Goal: Task Accomplishment & Management: Manage account settings

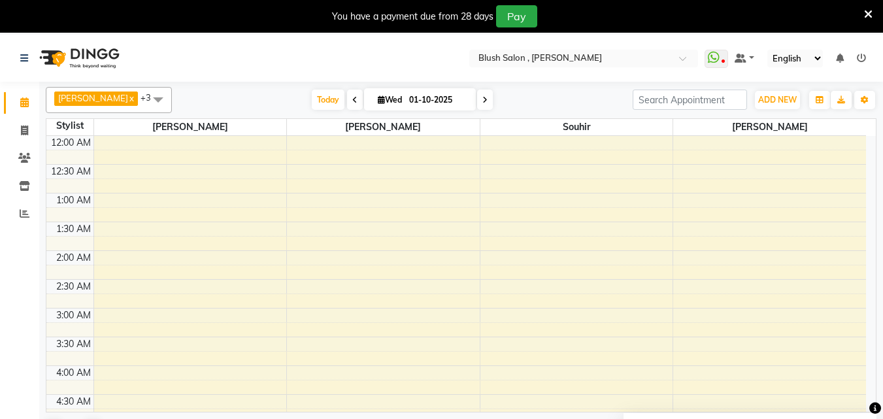
scroll to position [584, 0]
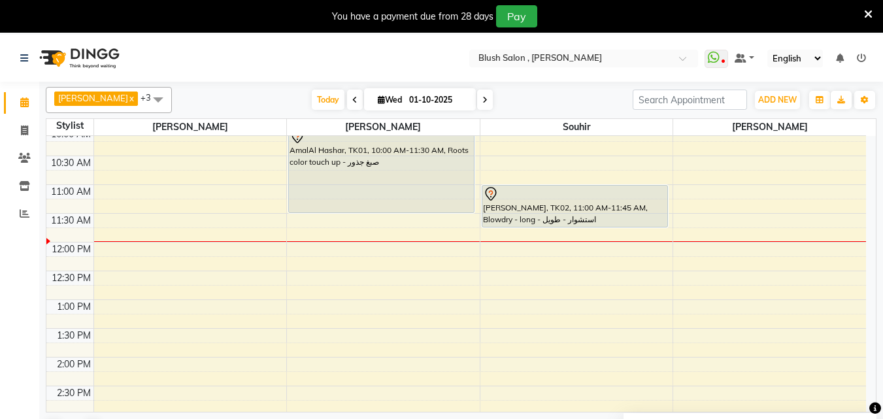
click at [534, 205] on div "[PERSON_NAME], TK02, 11:00 AM-11:45 AM, Blowdry - long - استشوار - طويل" at bounding box center [575, 206] width 185 height 41
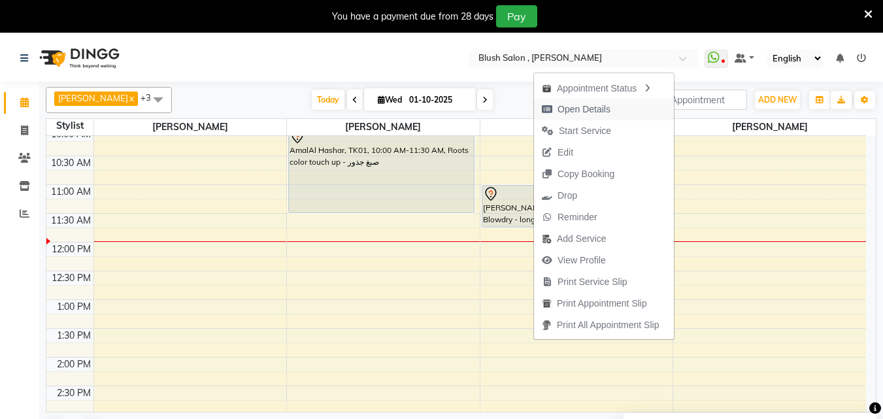
click at [605, 108] on span "Open Details" at bounding box center [584, 110] width 53 height 14
select select "7"
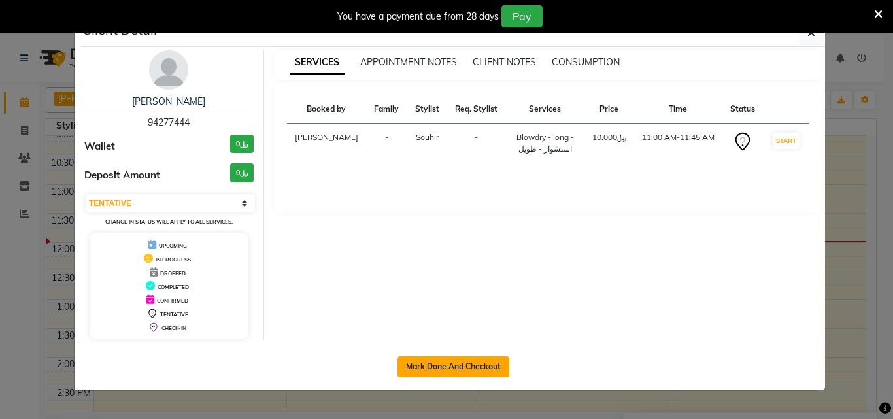
click at [469, 376] on button "Mark Done And Checkout" at bounding box center [454, 366] width 112 height 21
select select "service"
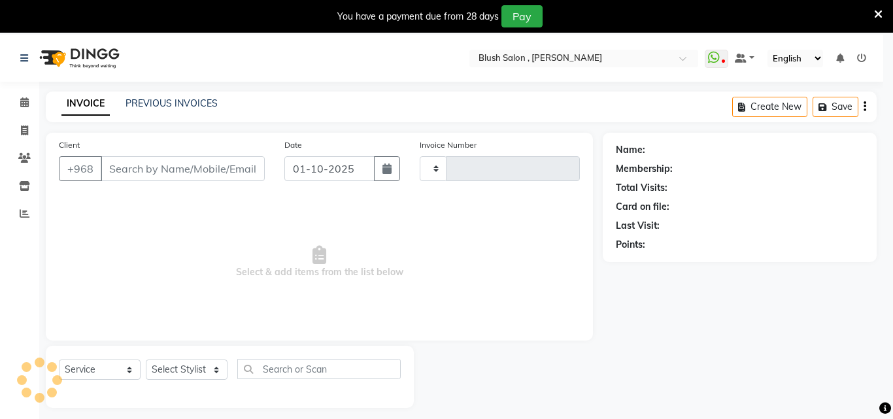
type input "0961"
select select "5589"
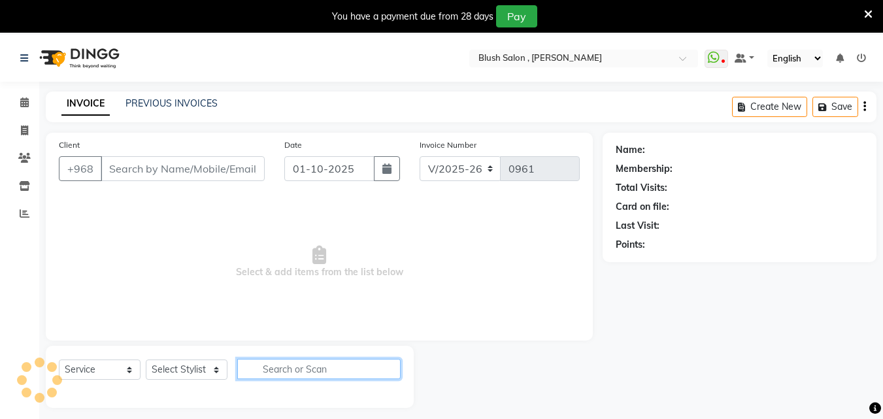
click at [277, 379] on input "text" at bounding box center [318, 369] width 163 height 20
type input "94****44"
select select "40671"
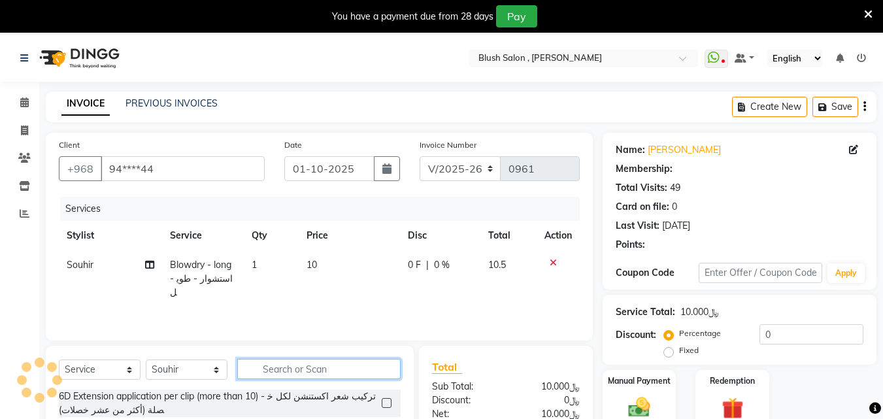
select select "1: Object"
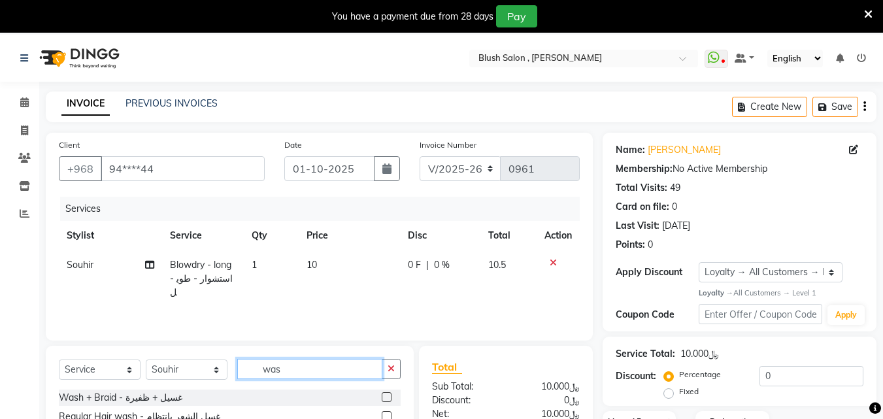
scroll to position [131, 0]
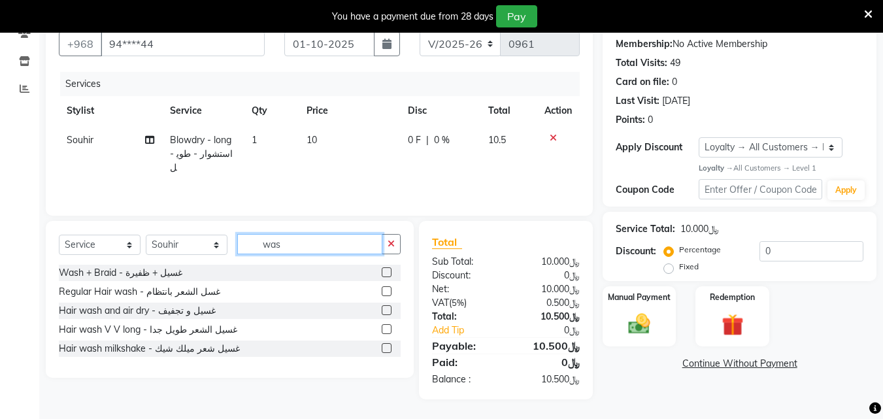
type input "was"
click at [388, 353] on label at bounding box center [387, 348] width 10 height 10
click at [388, 353] on input "checkbox" at bounding box center [386, 349] width 9 height 9
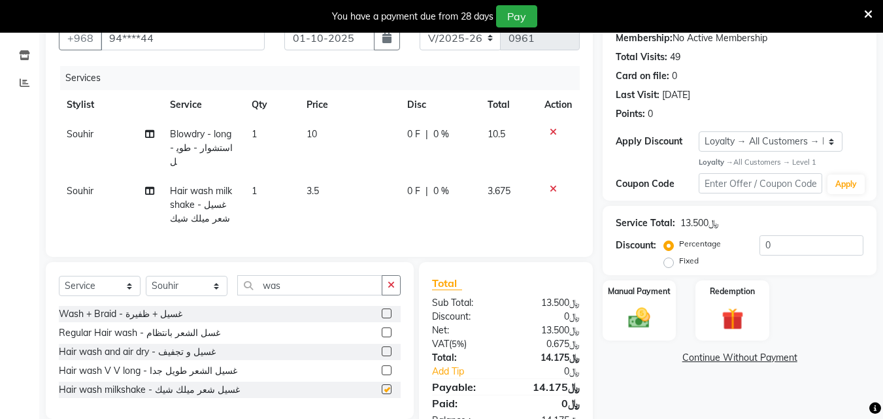
checkbox input "false"
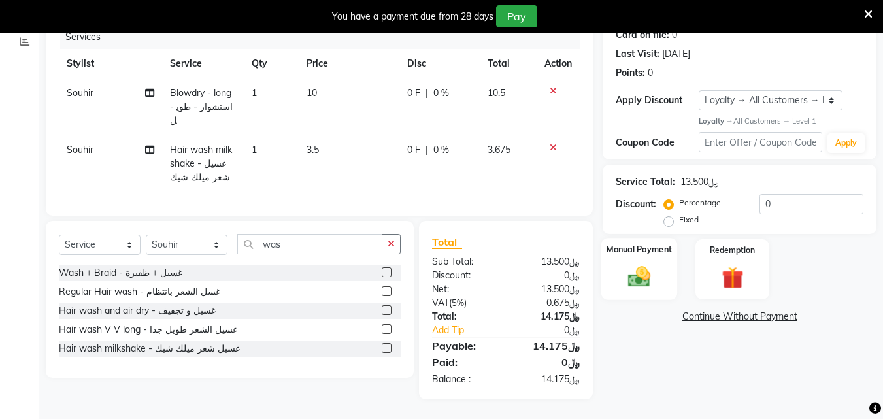
click at [632, 284] on img at bounding box center [639, 277] width 37 height 26
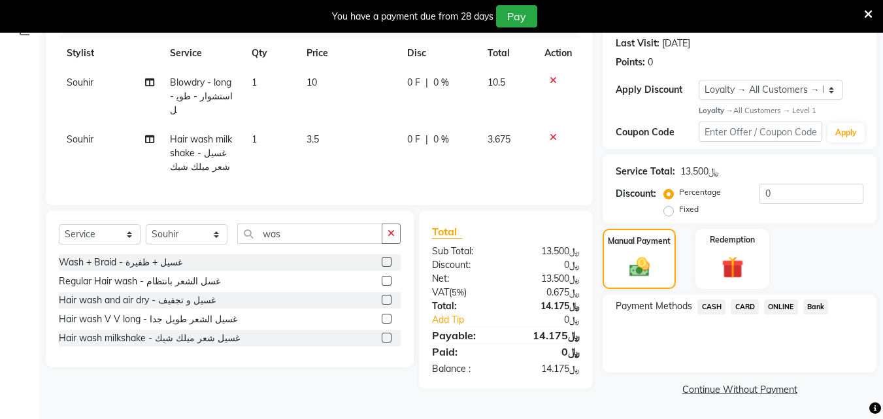
click at [745, 315] on span "CARD" at bounding box center [745, 306] width 28 height 15
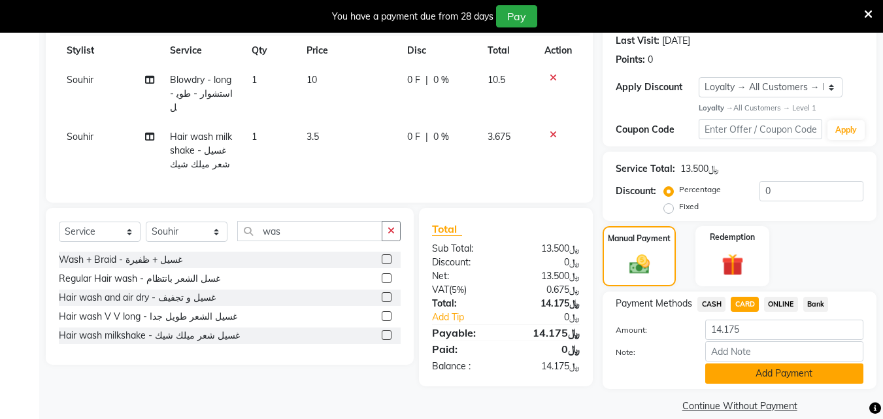
scroll to position [221, 0]
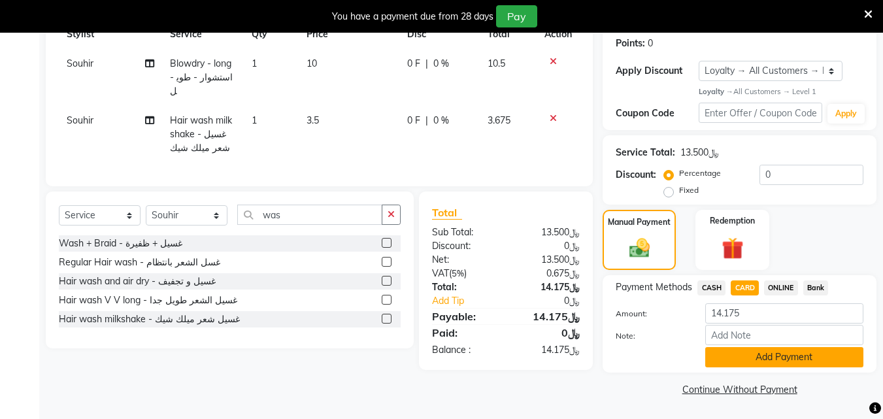
click at [747, 358] on button "Add Payment" at bounding box center [785, 357] width 158 height 20
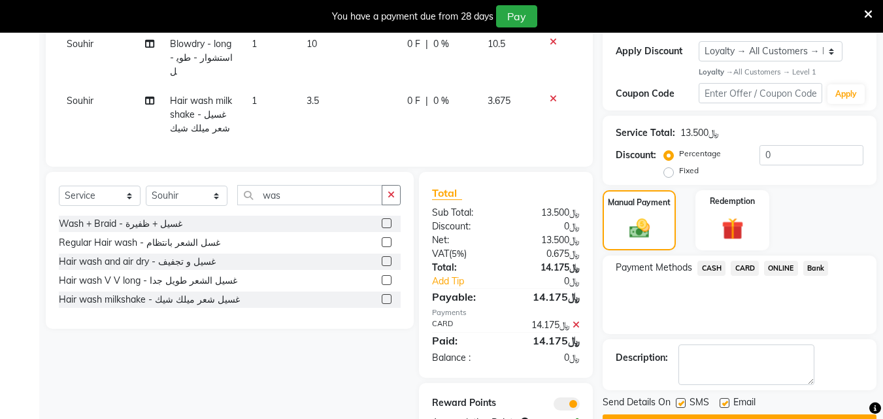
scroll to position [292, 0]
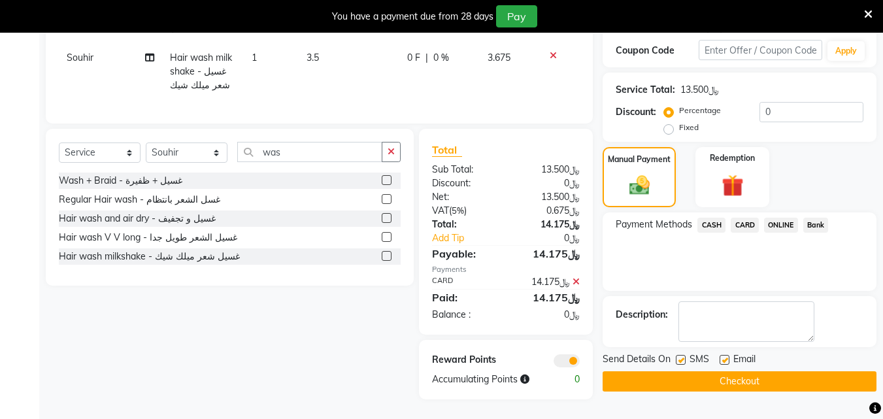
click at [743, 374] on button "Checkout" at bounding box center [740, 381] width 274 height 20
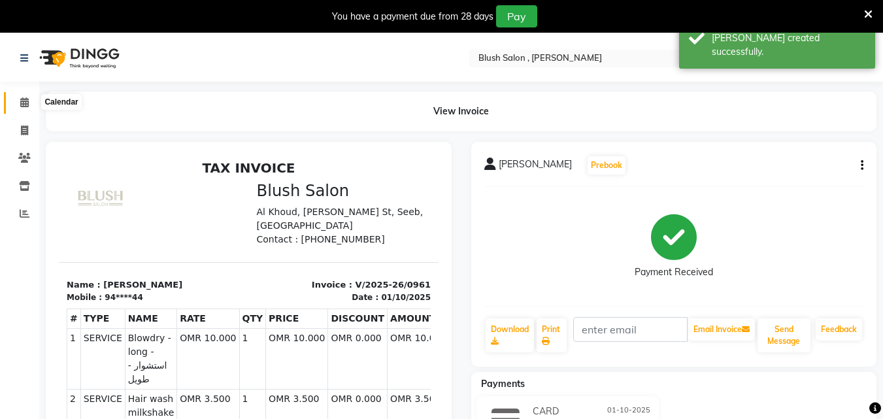
click at [18, 99] on span at bounding box center [24, 102] width 23 height 15
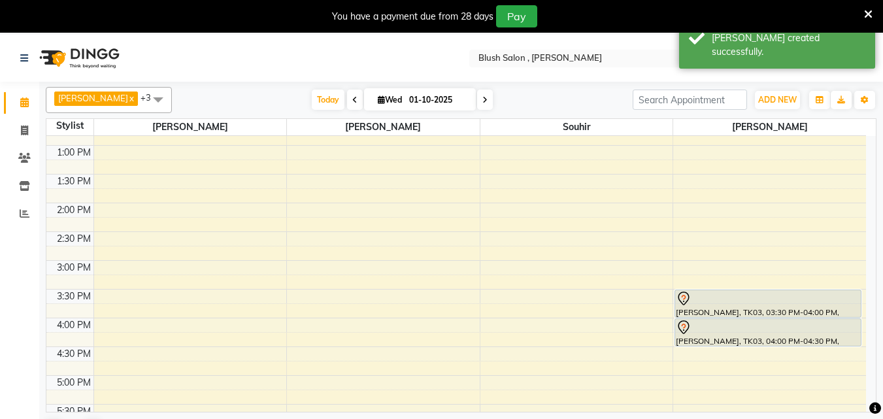
scroll to position [542, 0]
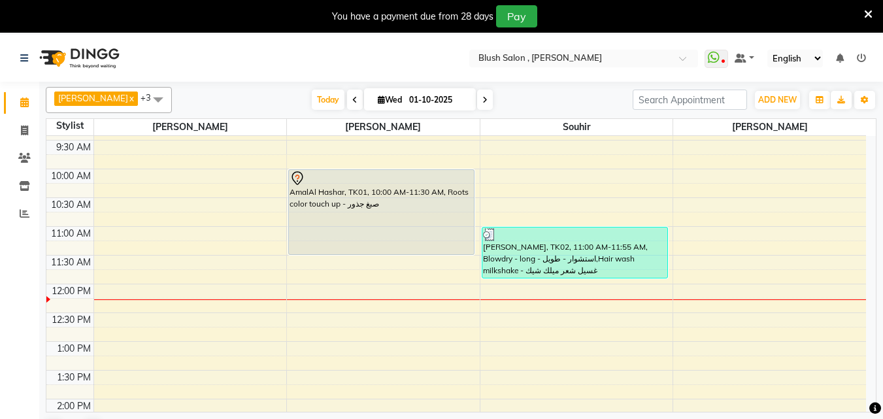
click at [384, 225] on div "AmalAl Hashar, TK01, 10:00 AM-11:30 AM, Roots color touch up - صبغ جذور" at bounding box center [381, 212] width 185 height 84
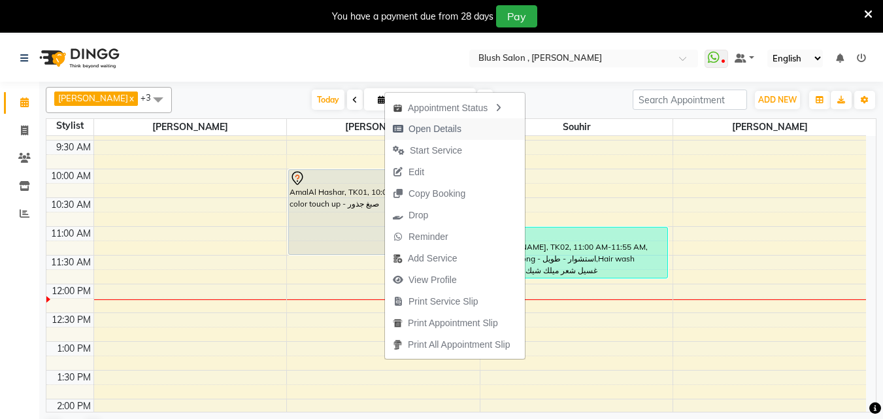
click at [426, 130] on span "Open Details" at bounding box center [435, 129] width 53 height 14
select select "7"
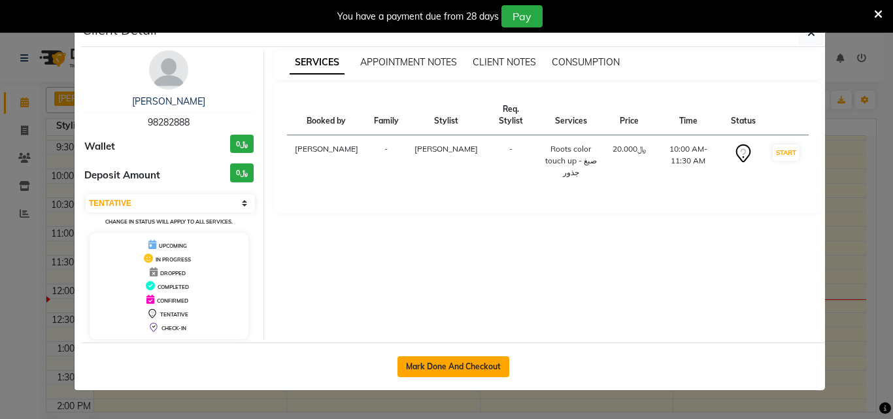
click at [413, 369] on button "Mark Done And Checkout" at bounding box center [454, 366] width 112 height 21
select select "service"
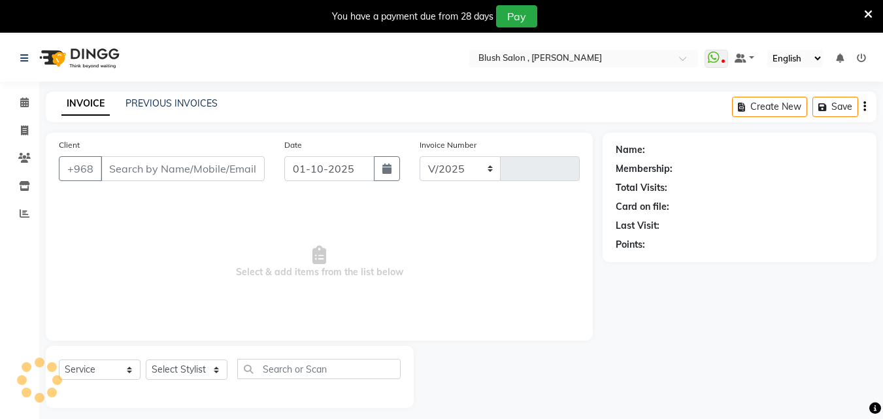
select select "5589"
type input "0962"
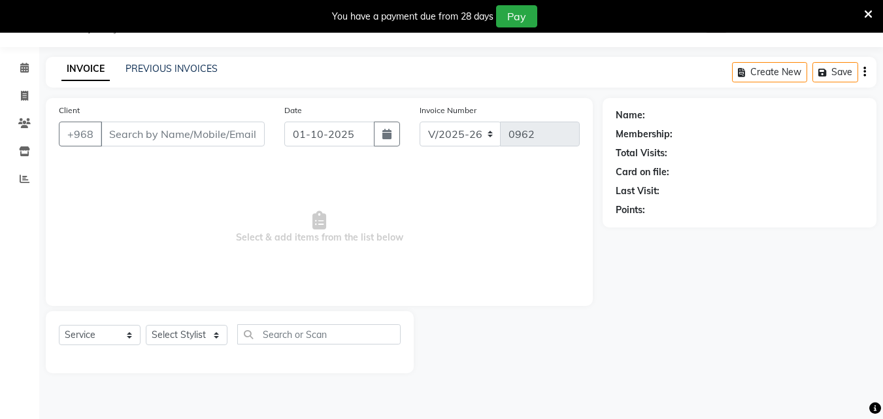
type input "98****88"
select select "38038"
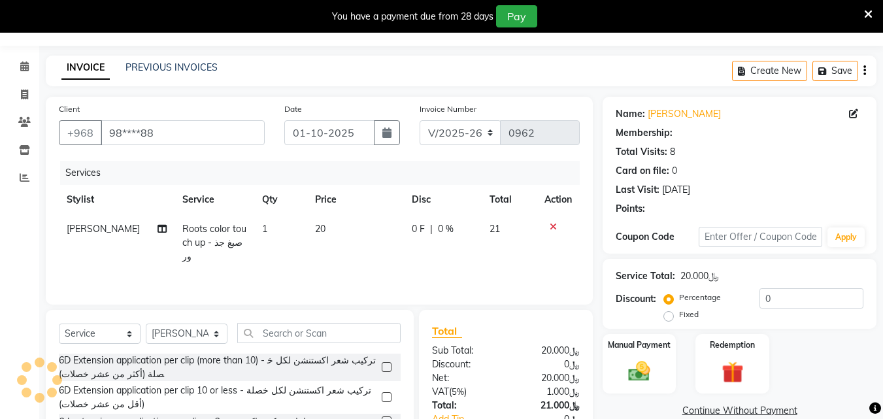
scroll to position [150, 0]
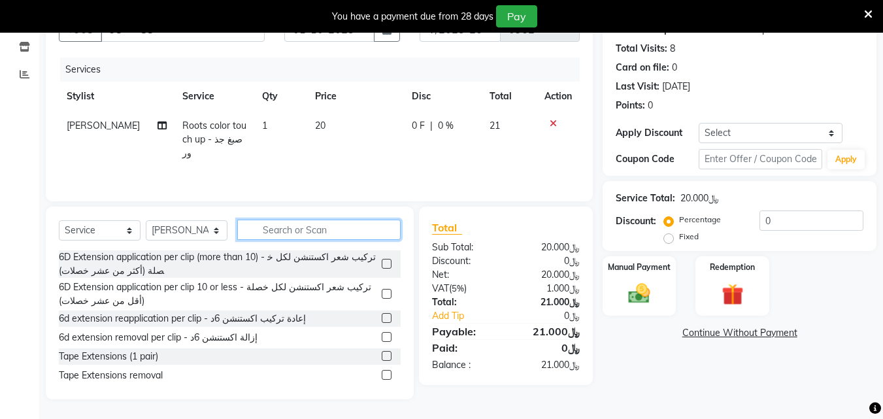
click at [267, 226] on input "text" at bounding box center [318, 230] width 163 height 20
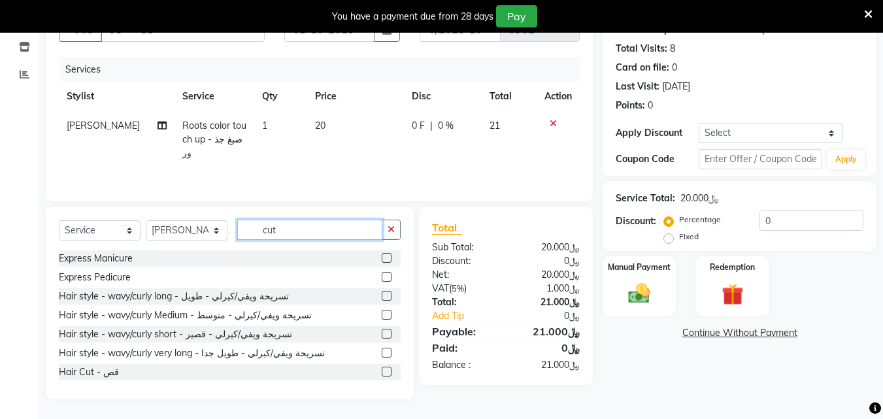
scroll to position [137, 0]
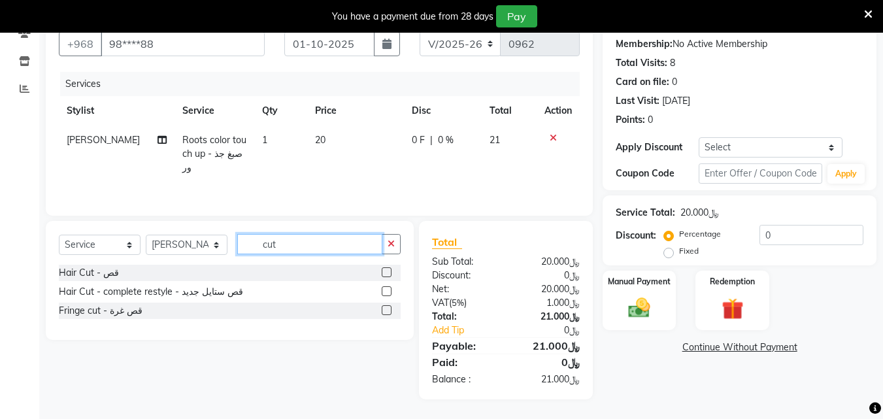
type input "cut"
click at [383, 289] on label at bounding box center [387, 291] width 10 height 10
click at [383, 289] on input "checkbox" at bounding box center [386, 292] width 9 height 9
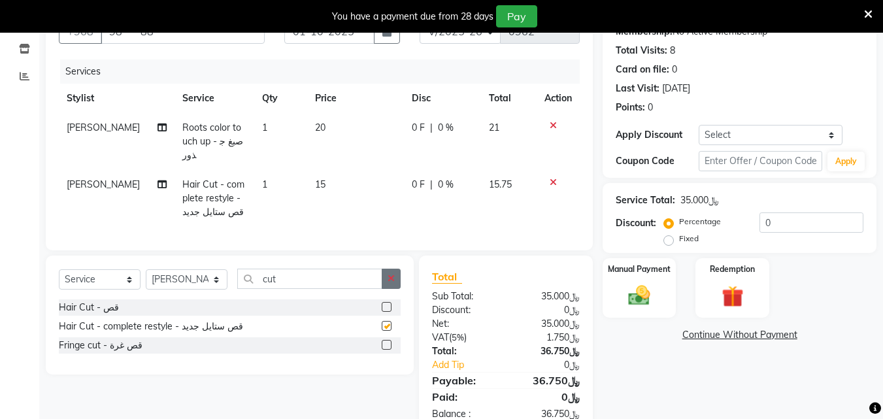
checkbox input "false"
click at [388, 312] on label at bounding box center [387, 307] width 10 height 10
click at [388, 312] on input "checkbox" at bounding box center [386, 307] width 9 height 9
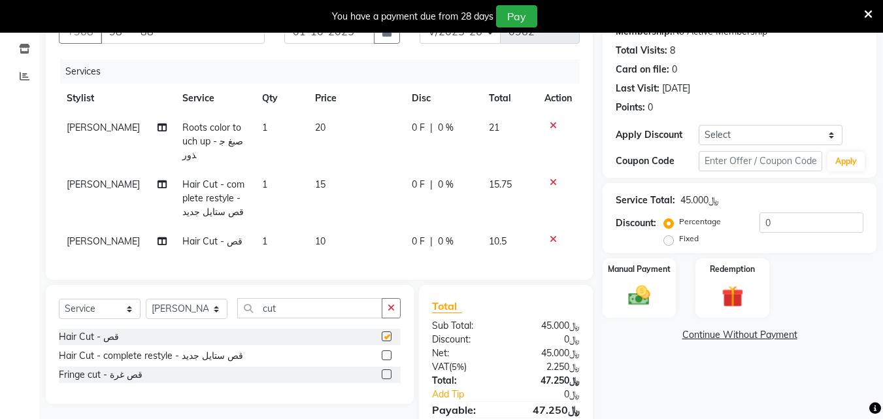
checkbox input "false"
click at [554, 178] on icon at bounding box center [553, 182] width 7 height 9
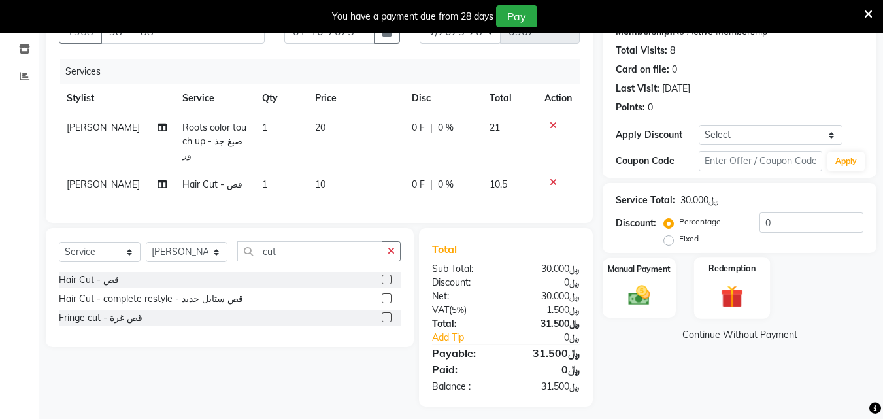
scroll to position [158, 0]
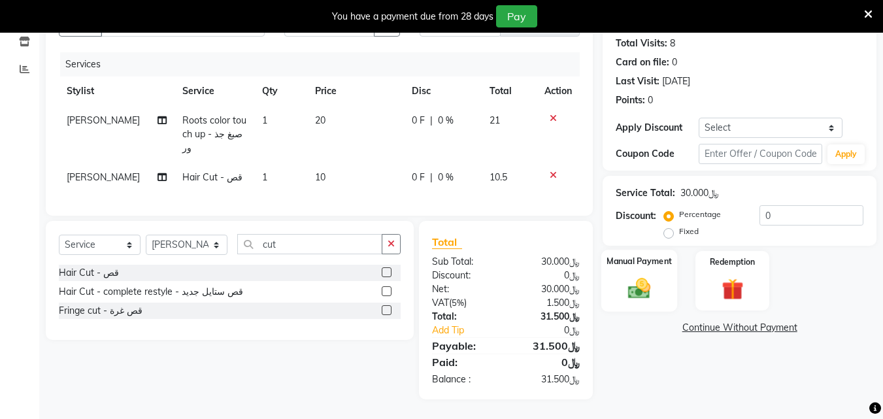
click at [661, 284] on div "Manual Payment" at bounding box center [640, 281] width 77 height 62
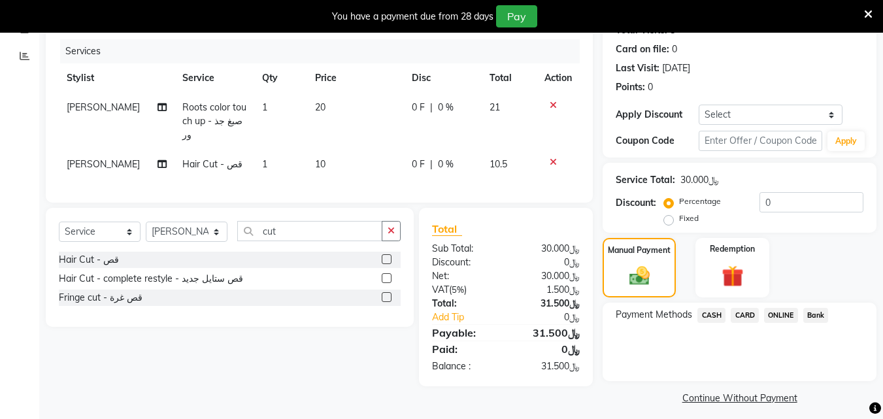
click at [745, 323] on span "CARD" at bounding box center [745, 315] width 28 height 15
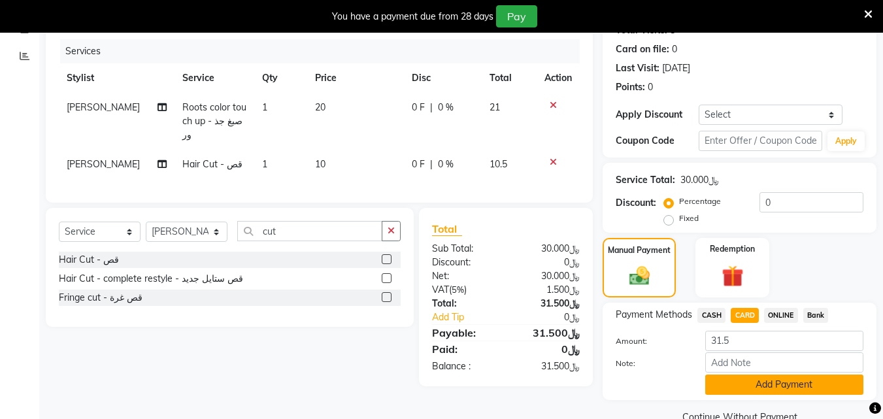
click at [779, 395] on button "Add Payment" at bounding box center [785, 385] width 158 height 20
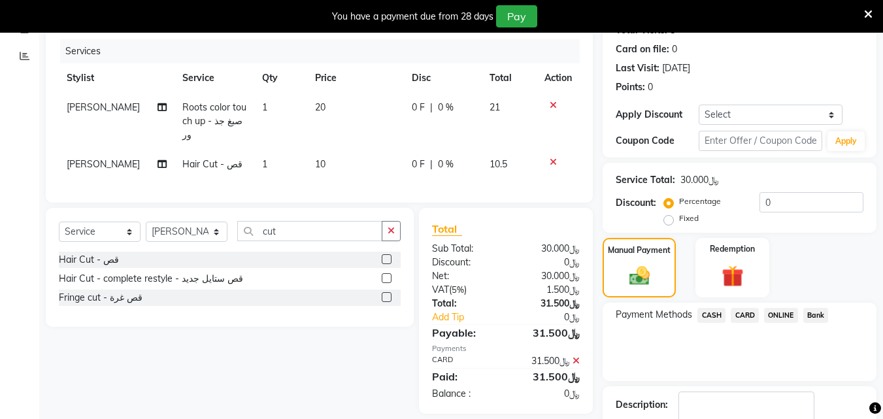
scroll to position [259, 0]
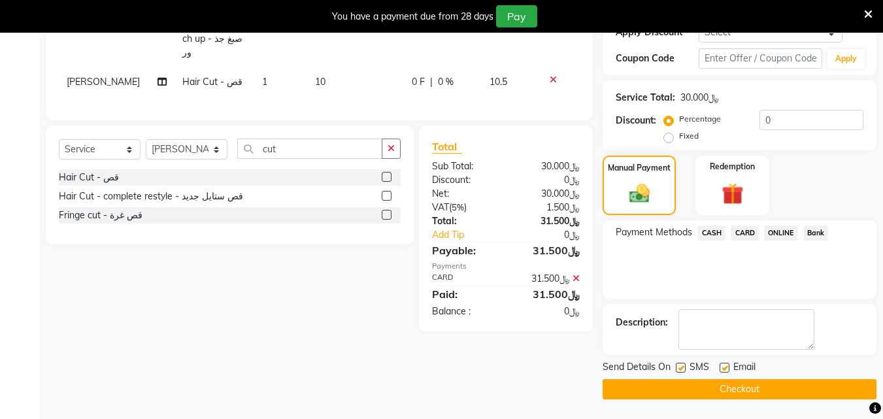
click at [734, 390] on button "Checkout" at bounding box center [740, 389] width 274 height 20
